Goal: Entertainment & Leisure: Consume media (video, audio)

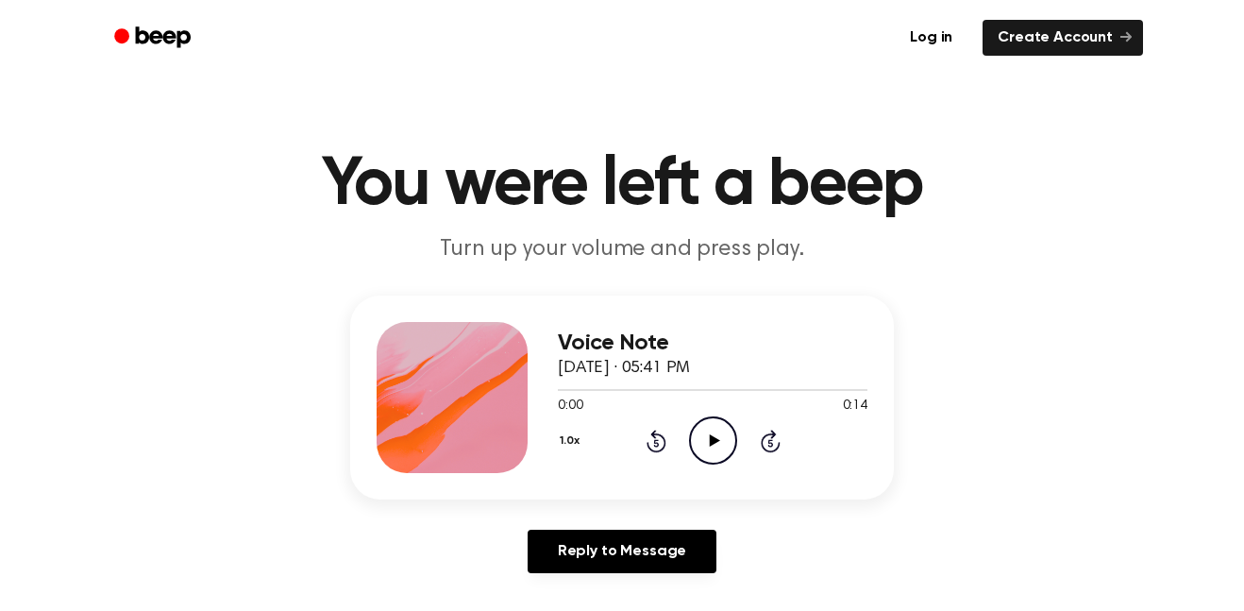
click at [705, 447] on icon "Play Audio" at bounding box center [713, 440] width 48 height 48
click at [710, 453] on icon "Pause Audio" at bounding box center [713, 440] width 48 height 48
click at [710, 453] on icon "Play Audio" at bounding box center [713, 440] width 48 height 48
click at [714, 426] on icon "Play Audio" at bounding box center [713, 440] width 48 height 48
click at [656, 443] on icon at bounding box center [655, 443] width 5 height 8
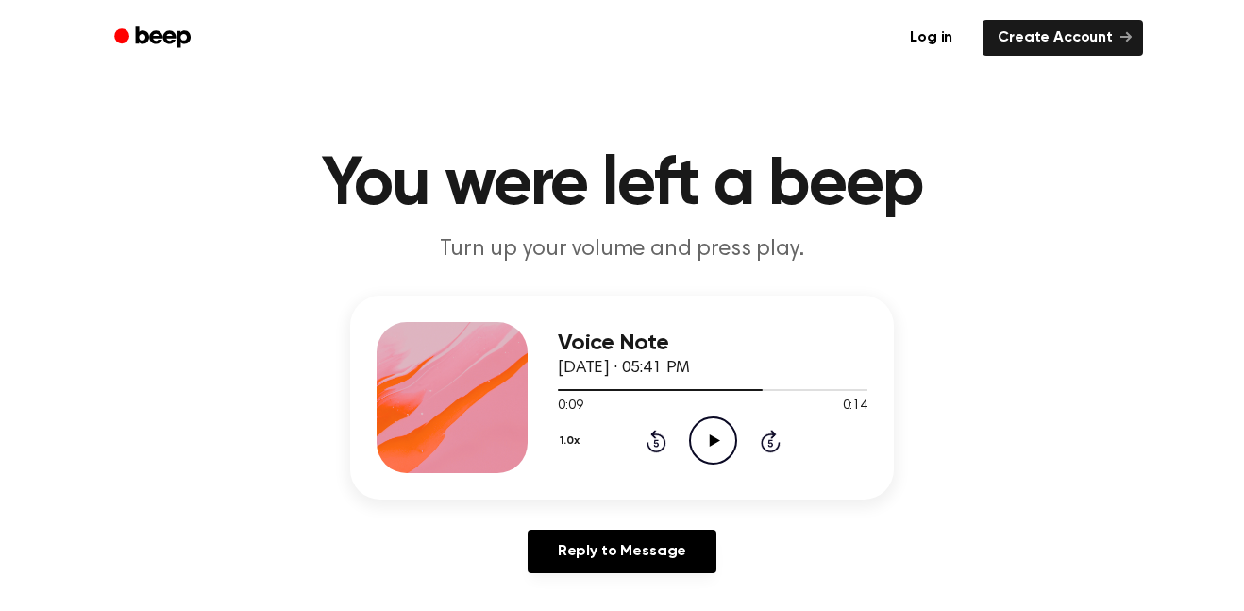
click at [647, 435] on icon "Rewind 5 seconds" at bounding box center [656, 441] width 21 height 25
click at [705, 457] on icon "Play Audio" at bounding box center [713, 440] width 48 height 48
click at [646, 431] on icon "Rewind 5 seconds" at bounding box center [656, 441] width 21 height 25
click at [656, 443] on icon at bounding box center [655, 443] width 5 height 8
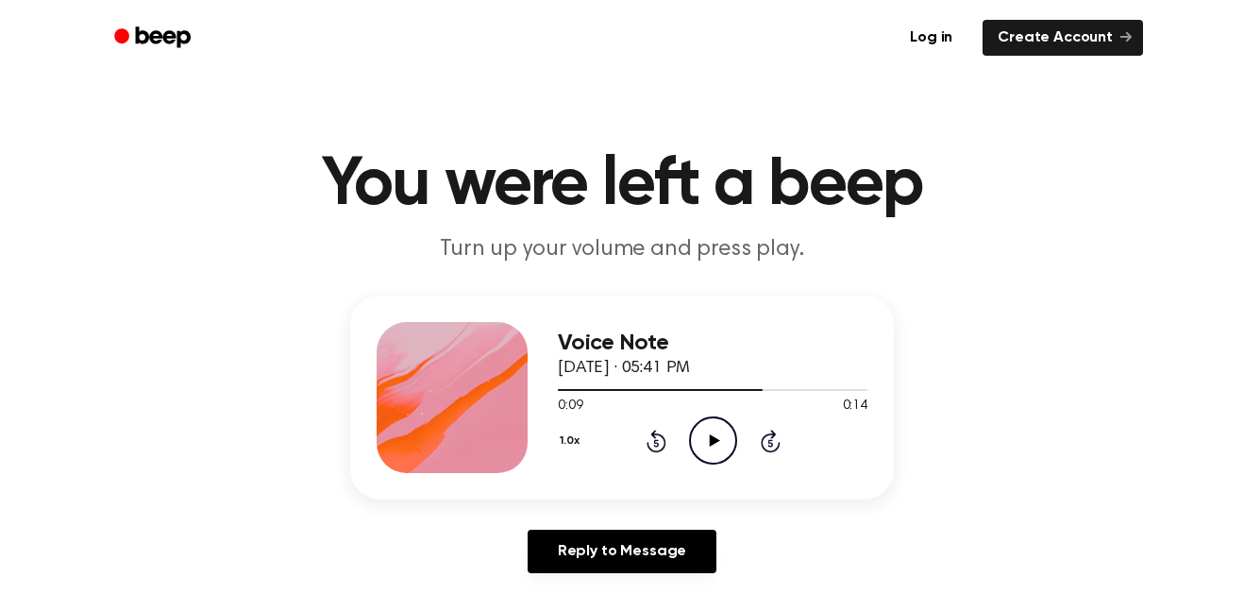
click at [716, 433] on icon "Play Audio" at bounding box center [713, 440] width 48 height 48
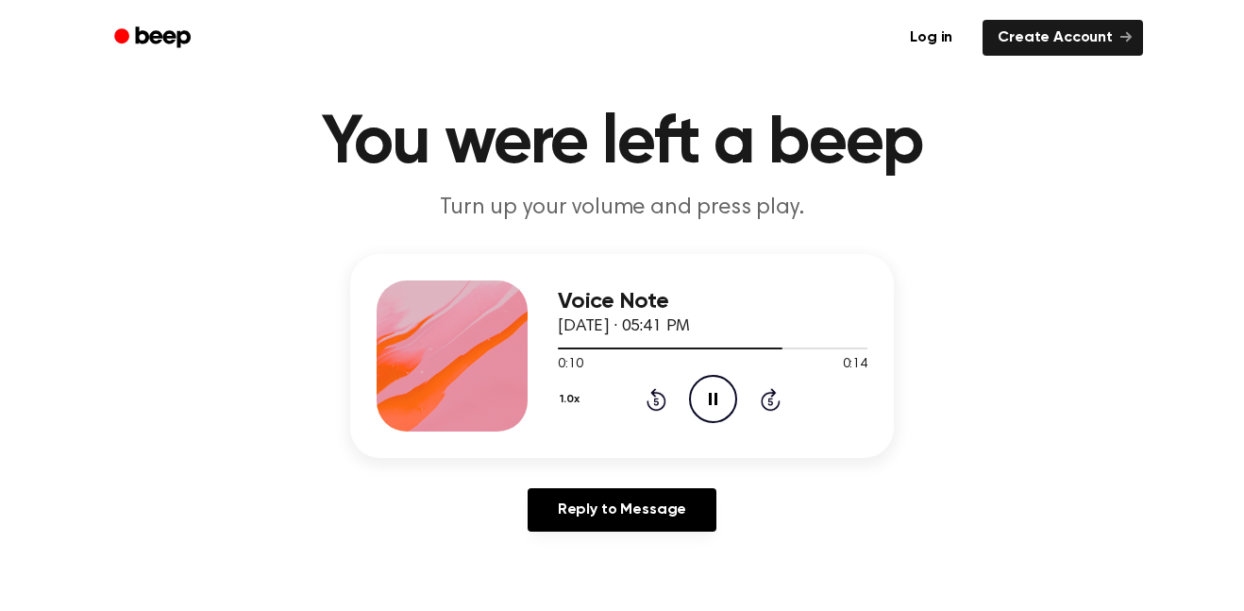
scroll to position [42, 0]
click at [644, 388] on div "1.0x Rewind 5 seconds Pause Audio Skip 5 seconds" at bounding box center [713, 398] width 310 height 48
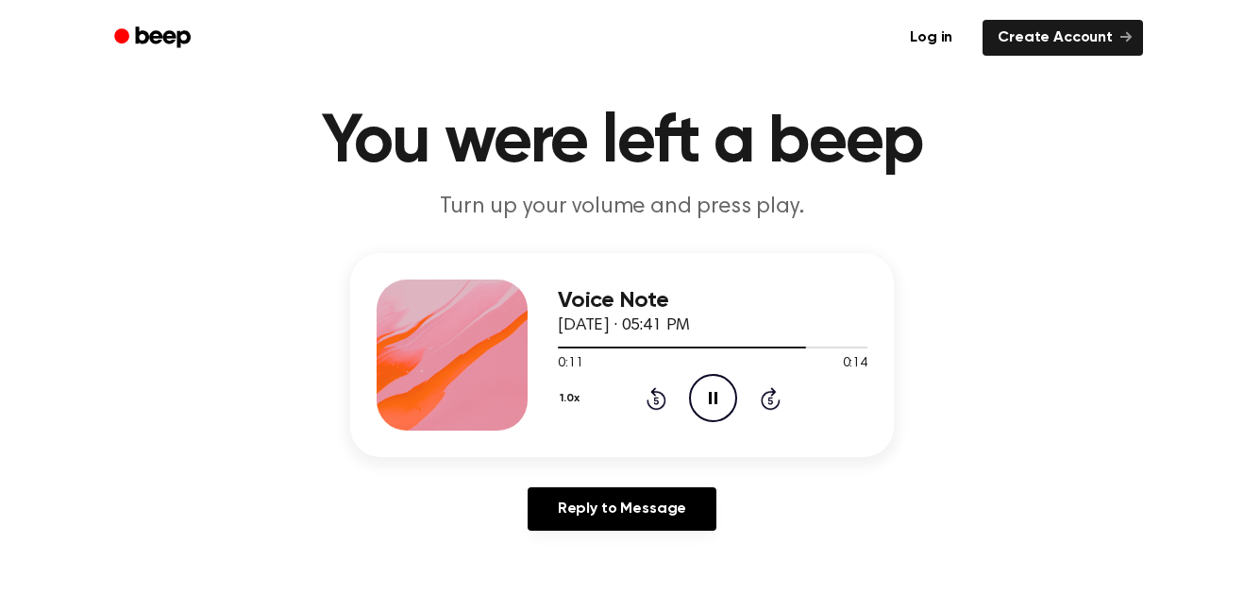
click at [656, 400] on icon at bounding box center [655, 400] width 5 height 8
click at [646, 402] on icon "Rewind 5 seconds" at bounding box center [656, 398] width 21 height 25
click at [677, 391] on div "1.0x Rewind 5 seconds Pause Audio Skip 5 seconds" at bounding box center [713, 398] width 310 height 48
click at [648, 398] on icon "Rewind 5 seconds" at bounding box center [656, 398] width 21 height 25
click at [650, 398] on icon "Rewind 5 seconds" at bounding box center [656, 398] width 21 height 25
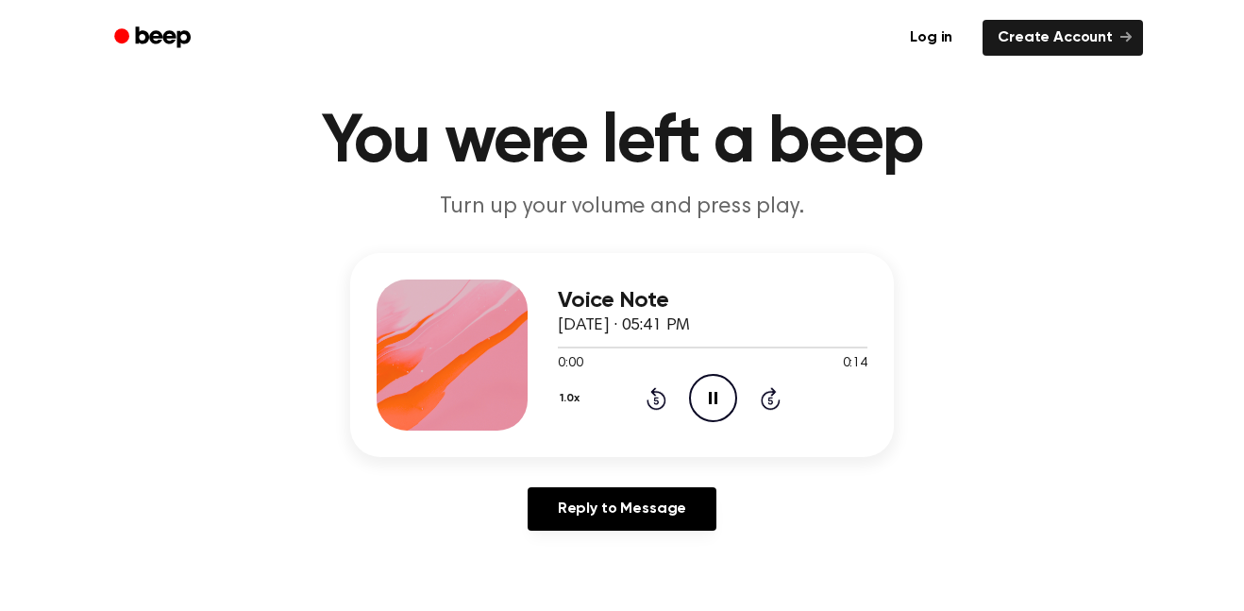
click at [625, 456] on div "Voice Note [DATE] · 05:41 PM 0:00 0:14 Your browser does not support the [objec…" at bounding box center [622, 355] width 544 height 204
click at [714, 404] on icon "Play Audio" at bounding box center [713, 398] width 48 height 48
click at [725, 389] on icon "Play Audio" at bounding box center [713, 398] width 48 height 48
click at [656, 400] on icon at bounding box center [655, 400] width 5 height 8
click at [647, 395] on icon "Rewind 5 seconds" at bounding box center [656, 398] width 21 height 25
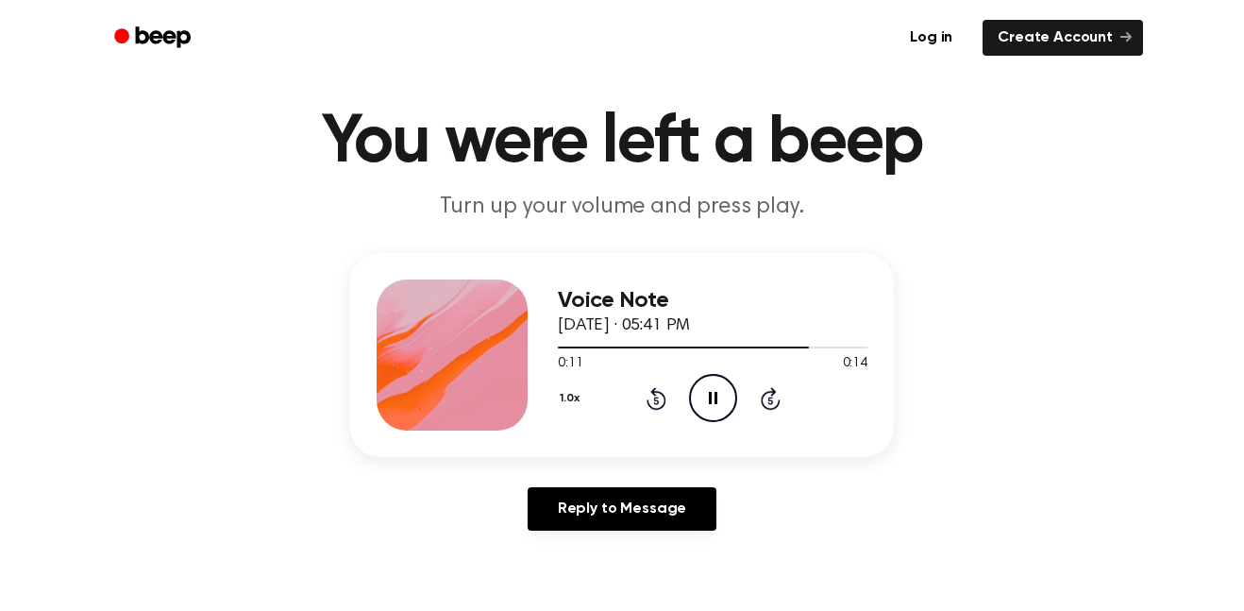
click at [656, 400] on icon at bounding box center [655, 400] width 5 height 8
click at [651, 408] on icon at bounding box center [657, 398] width 20 height 23
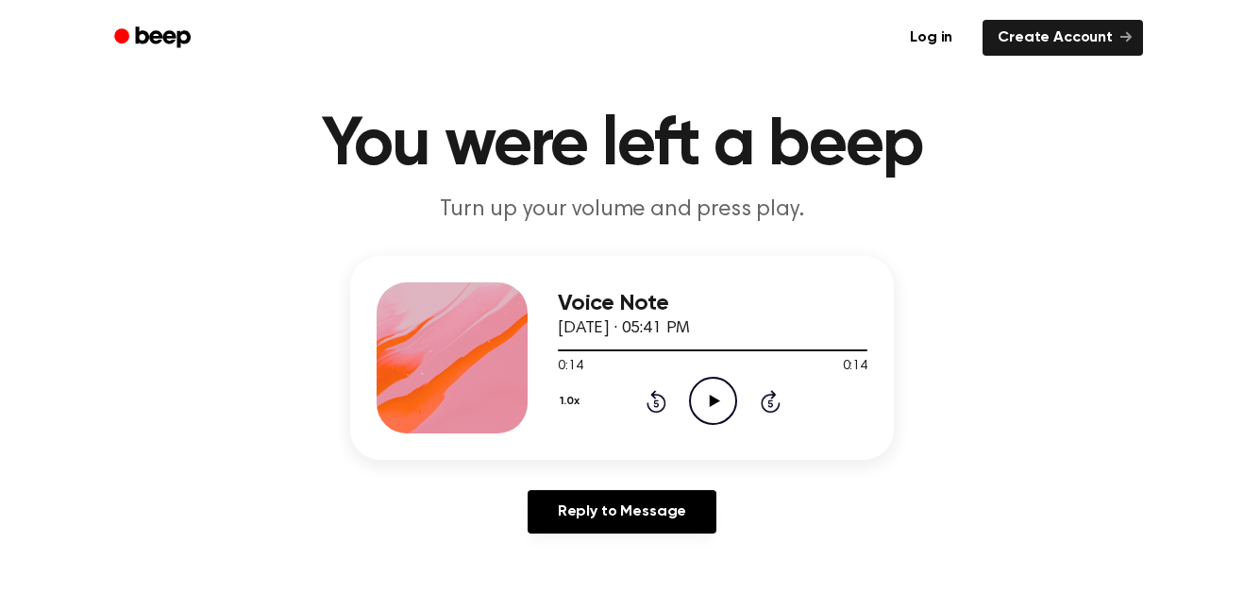
click at [703, 412] on icon "Play Audio" at bounding box center [713, 401] width 48 height 48
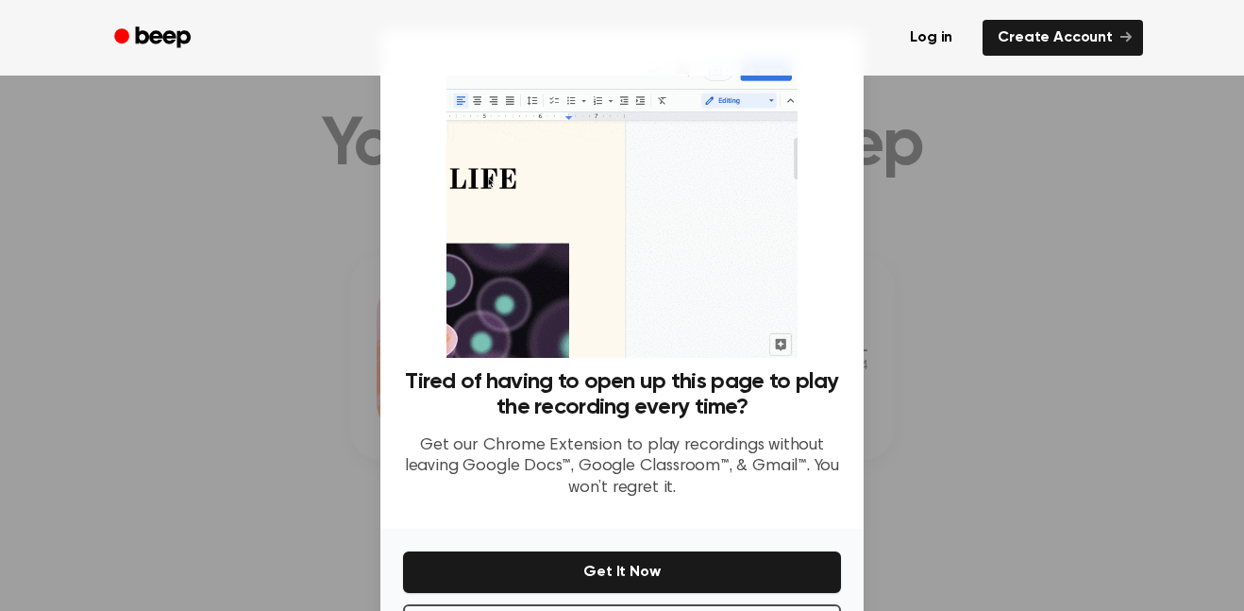
scroll to position [76, 0]
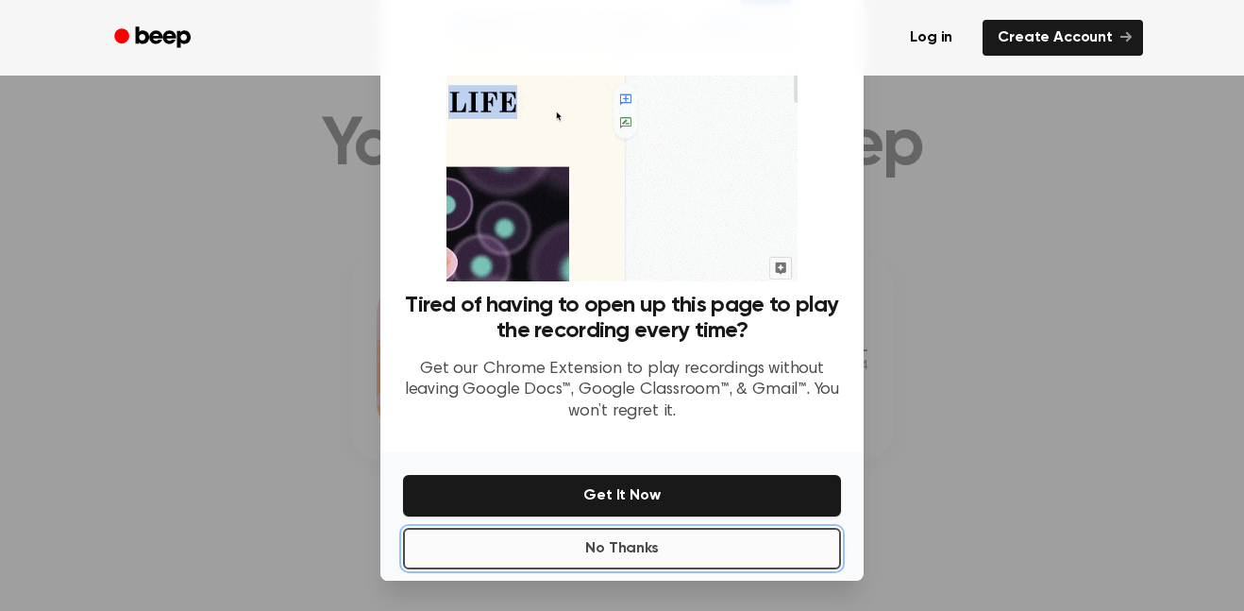
click at [458, 547] on button "No Thanks" at bounding box center [622, 549] width 438 height 42
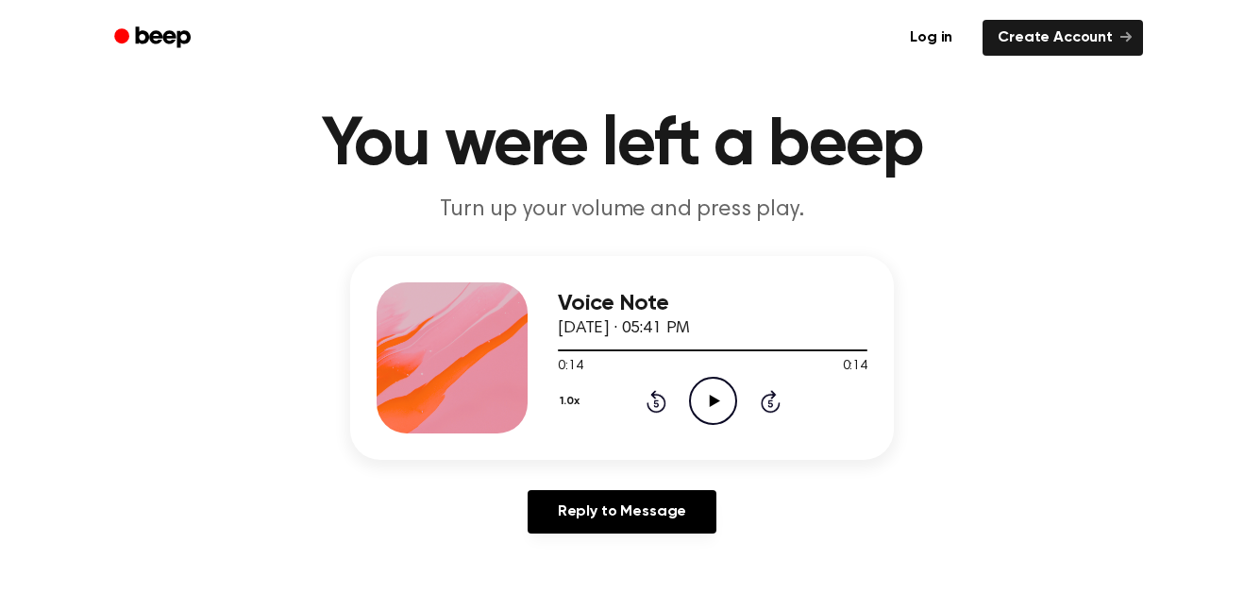
click at [705, 377] on icon "Play Audio" at bounding box center [713, 401] width 48 height 48
click at [648, 373] on div "0:12 0:14" at bounding box center [713, 367] width 310 height 20
click at [647, 393] on icon "Rewind 5 seconds" at bounding box center [656, 401] width 21 height 25
click at [628, 395] on div "1.0x Rewind 5 seconds Pause Audio Skip 5 seconds" at bounding box center [713, 401] width 310 height 48
click at [648, 403] on icon at bounding box center [657, 401] width 20 height 23
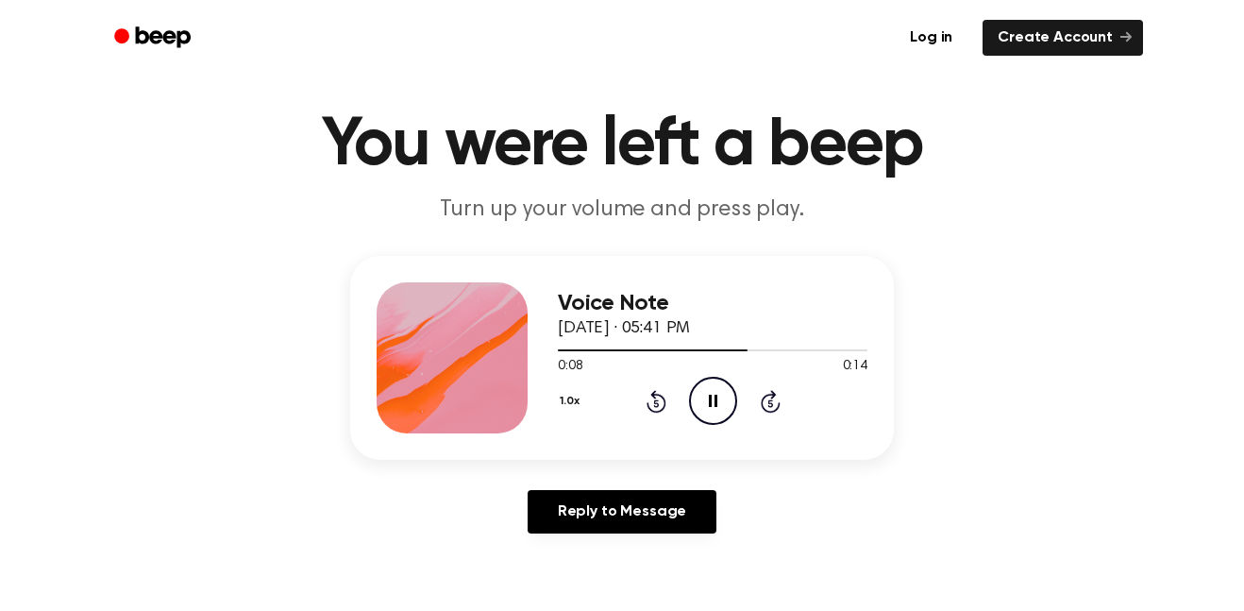
click at [647, 400] on icon "Rewind 5 seconds" at bounding box center [656, 401] width 21 height 25
click at [656, 403] on icon at bounding box center [655, 403] width 5 height 8
click at [647, 400] on icon "Rewind 5 seconds" at bounding box center [656, 401] width 21 height 25
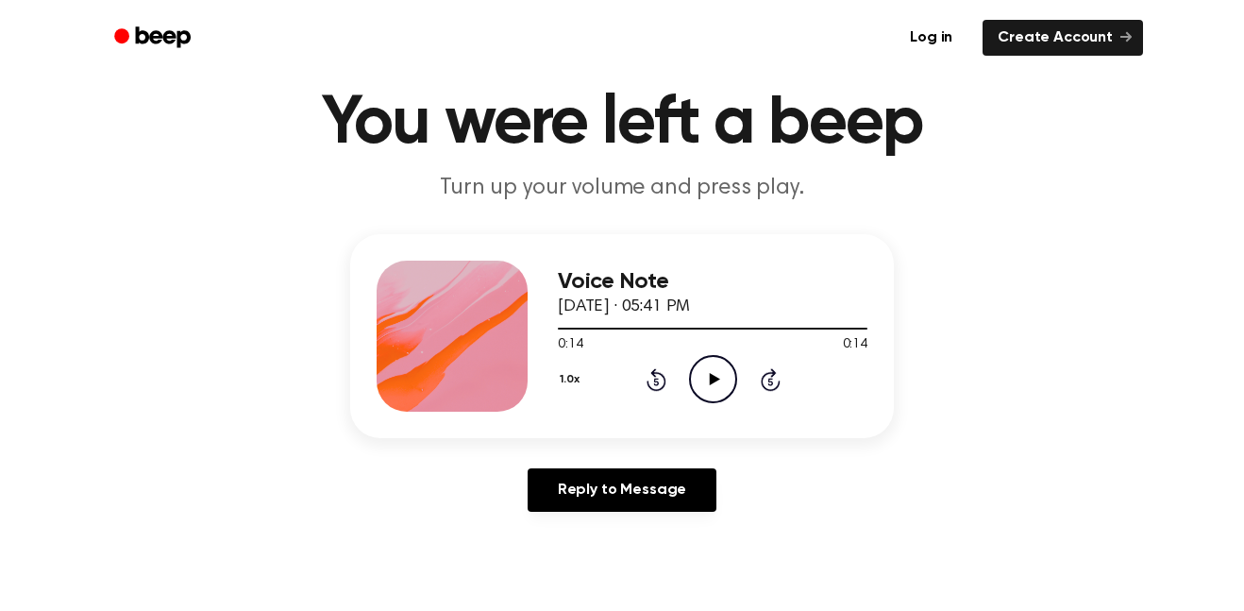
scroll to position [66, 0]
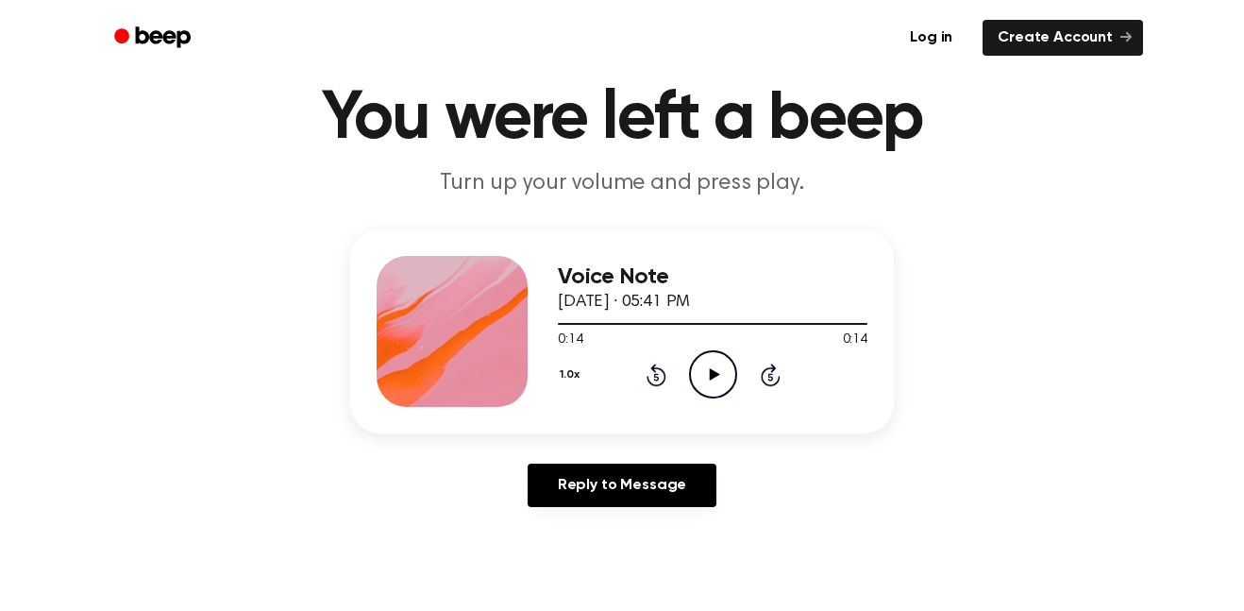
click at [726, 376] on icon "Play Audio" at bounding box center [713, 374] width 48 height 48
click at [719, 380] on icon "Play Audio" at bounding box center [713, 374] width 48 height 48
